Goal: Information Seeking & Learning: Check status

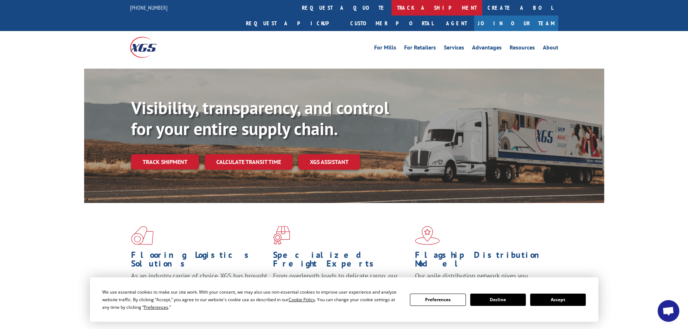
click at [391, 9] on link "track a shipment" at bounding box center [436, 8] width 91 height 16
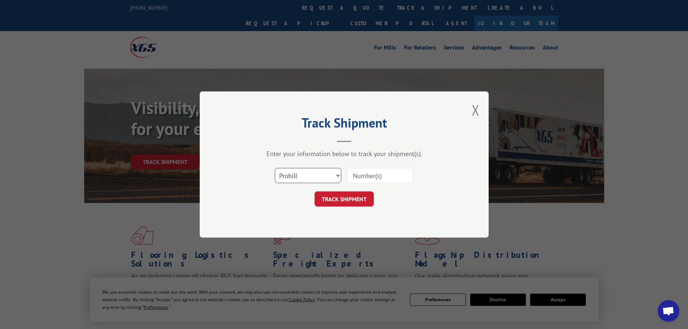
click at [338, 173] on select "Select category... Probill BOL PO" at bounding box center [308, 175] width 66 height 15
select select "bol"
click at [275, 168] on select "Select category... Probill BOL PO" at bounding box center [308, 175] width 66 height 15
click at [365, 169] on input at bounding box center [380, 175] width 66 height 15
type input "2876982"
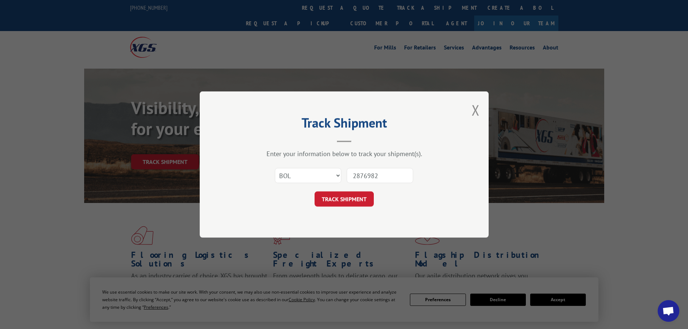
click button "TRACK SHIPMENT" at bounding box center [344, 198] width 59 height 15
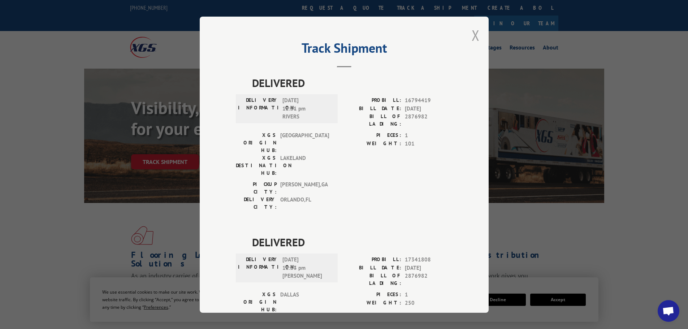
click at [472, 32] on button "Close modal" at bounding box center [476, 35] width 8 height 19
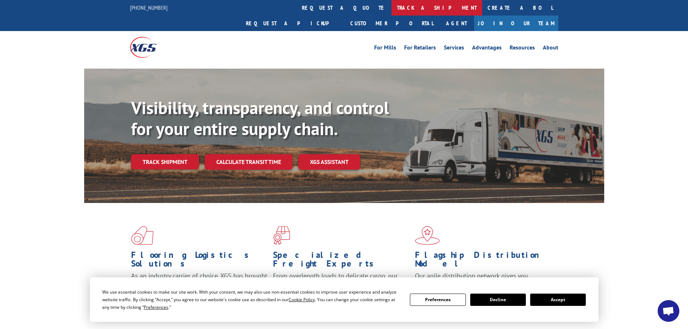
click at [391, 7] on link "track a shipment" at bounding box center [436, 8] width 91 height 16
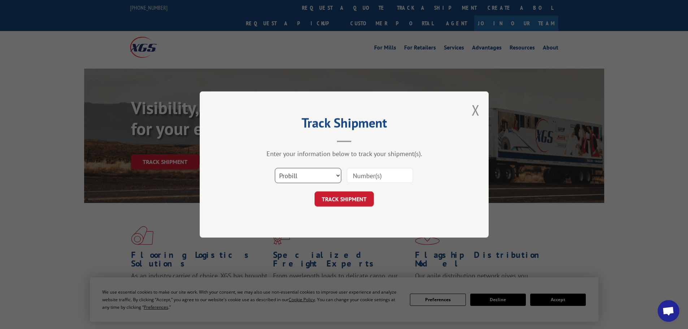
click at [335, 173] on select "Select category... Probill BOL PO" at bounding box center [308, 175] width 66 height 15
select select "bol"
click at [275, 168] on select "Select category... Probill BOL PO" at bounding box center [308, 175] width 66 height 15
click at [364, 172] on input at bounding box center [380, 175] width 66 height 15
type input "2877630"
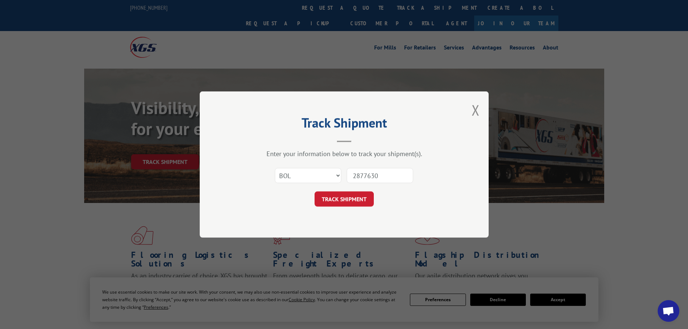
click button "TRACK SHIPMENT" at bounding box center [344, 198] width 59 height 15
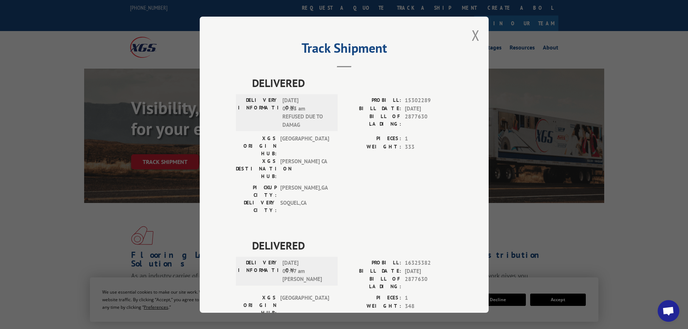
click at [478, 32] on div "Track Shipment DELIVERED DELIVERY INFORMATION: [DATE] 07:23 am REFUSED DUE TO D…" at bounding box center [344, 165] width 289 height 296
click at [476, 35] on button "Close modal" at bounding box center [476, 35] width 8 height 19
